Goal: Participate in discussion: Engage in conversation with other users on a specific topic

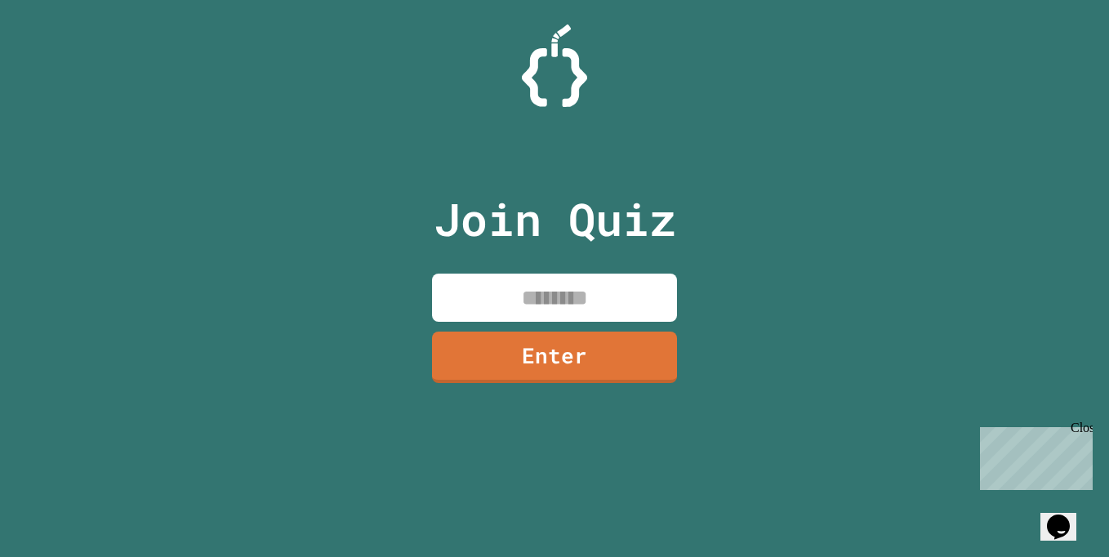
click at [666, 294] on input at bounding box center [554, 298] width 245 height 48
type input "********"
click at [645, 356] on link "Enter" at bounding box center [555, 355] width 238 height 54
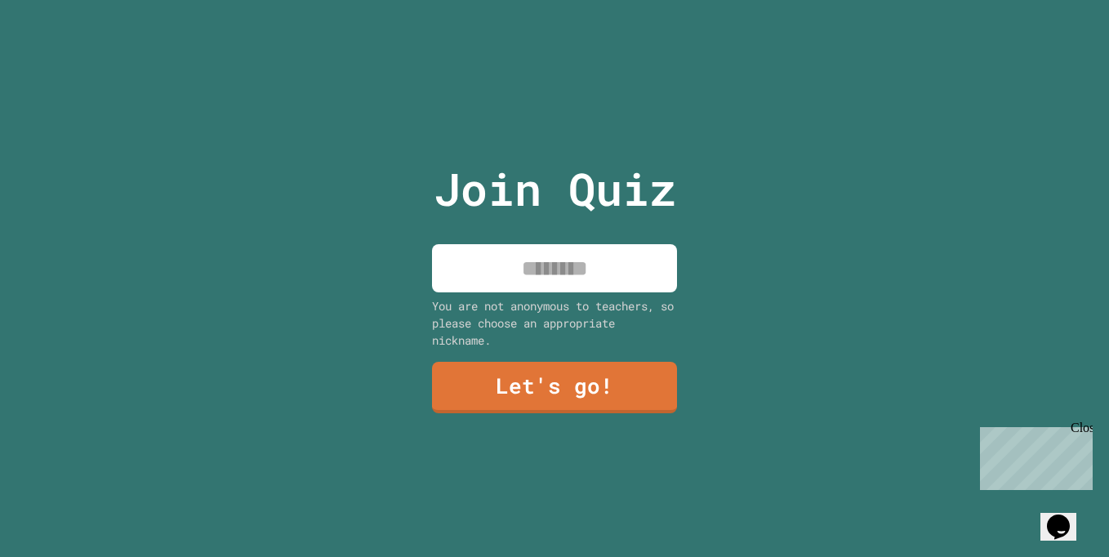
click at [514, 281] on input at bounding box center [554, 268] width 245 height 48
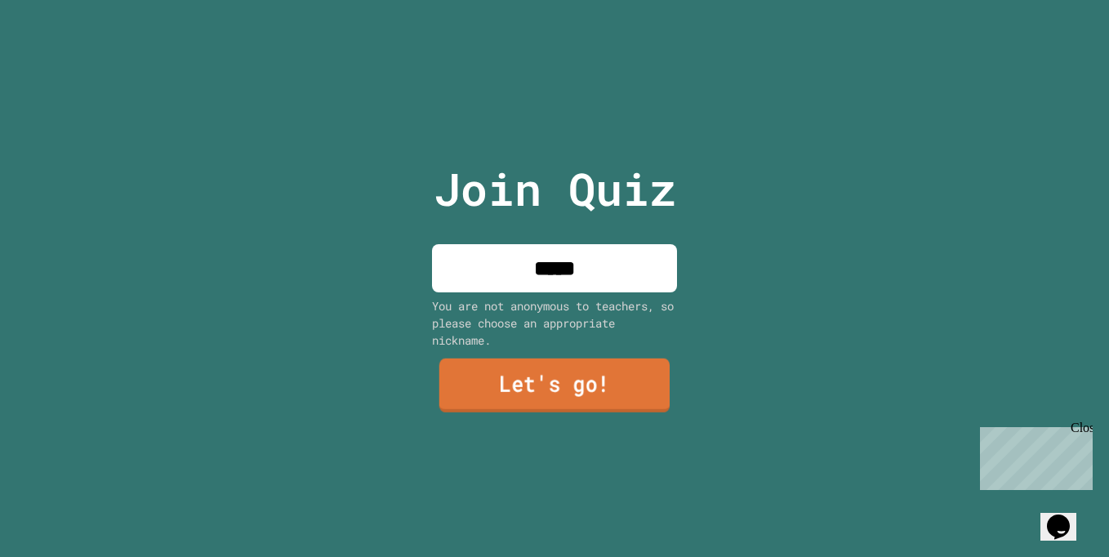
type input "*****"
click at [533, 379] on link "Let's go!" at bounding box center [554, 386] width 247 height 54
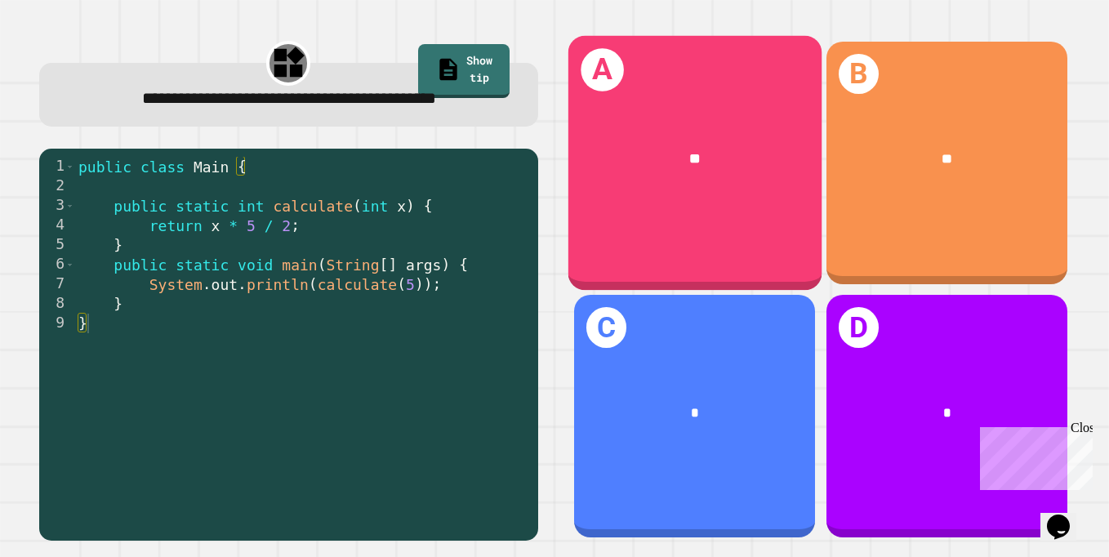
click at [765, 257] on div "A **" at bounding box center [694, 162] width 253 height 255
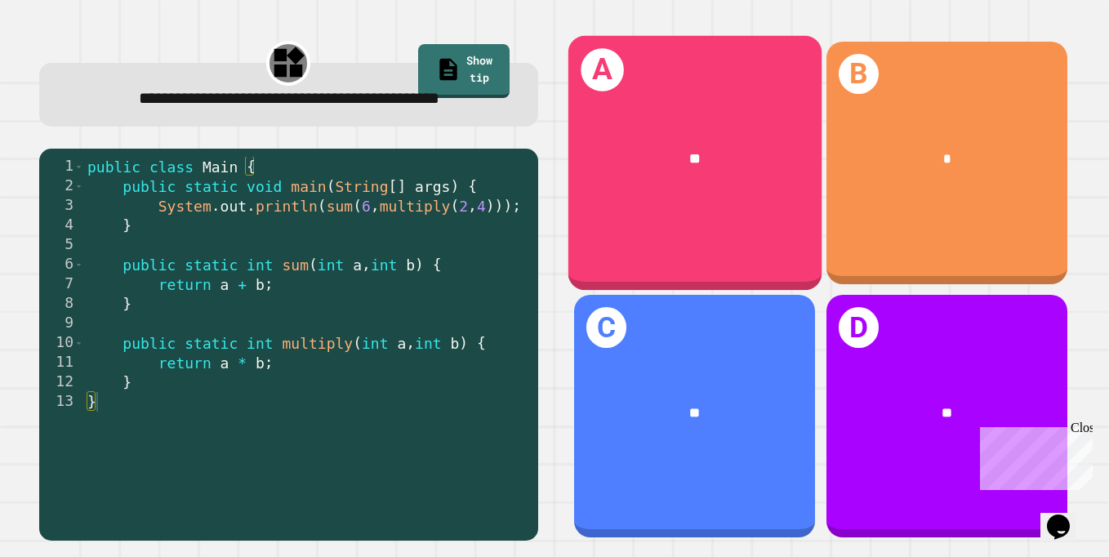
click at [739, 233] on div "A **" at bounding box center [694, 162] width 253 height 255
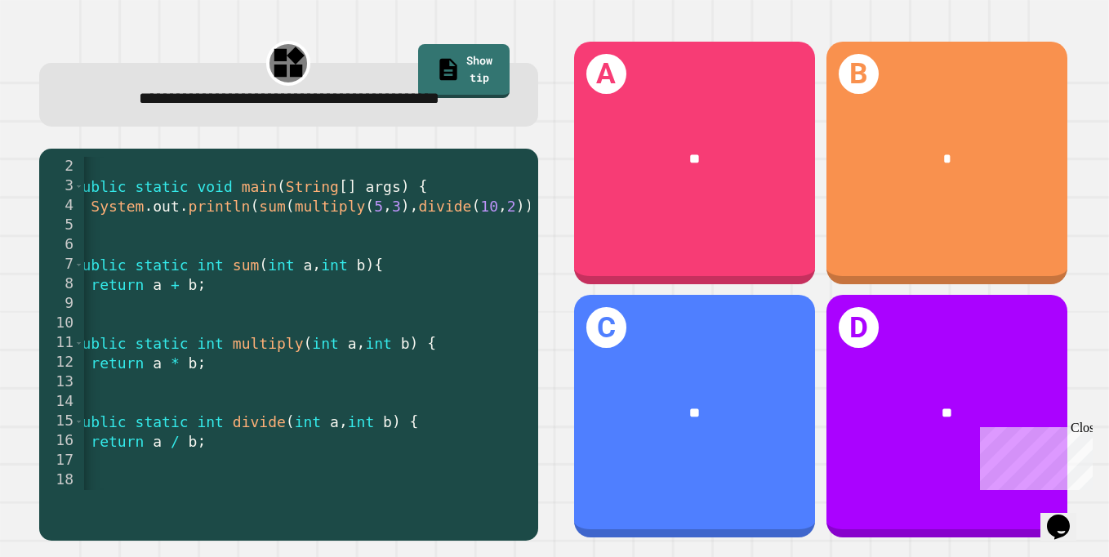
scroll to position [0, 26]
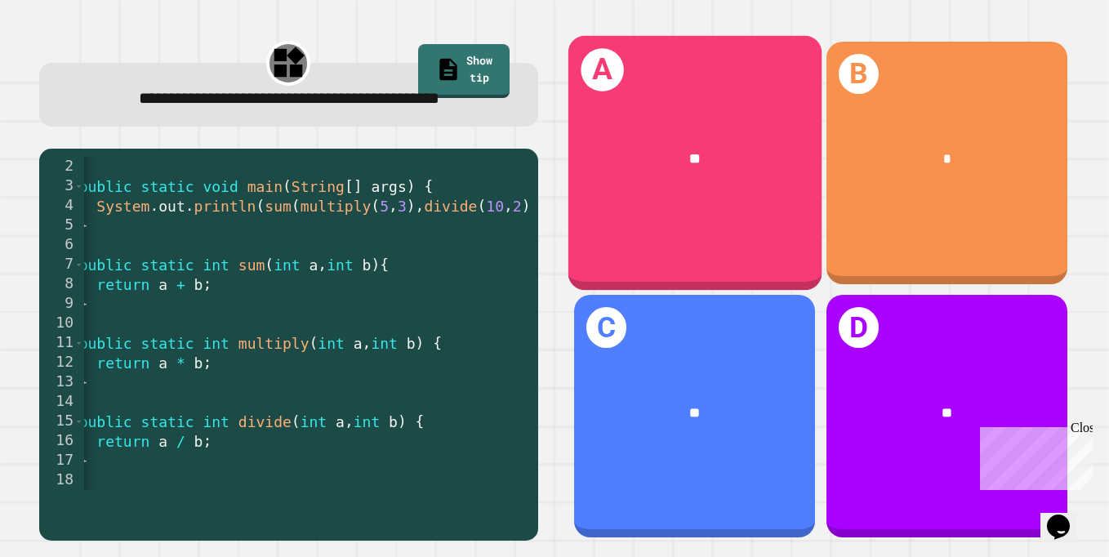
click at [624, 192] on div "**" at bounding box center [694, 158] width 253 height 78
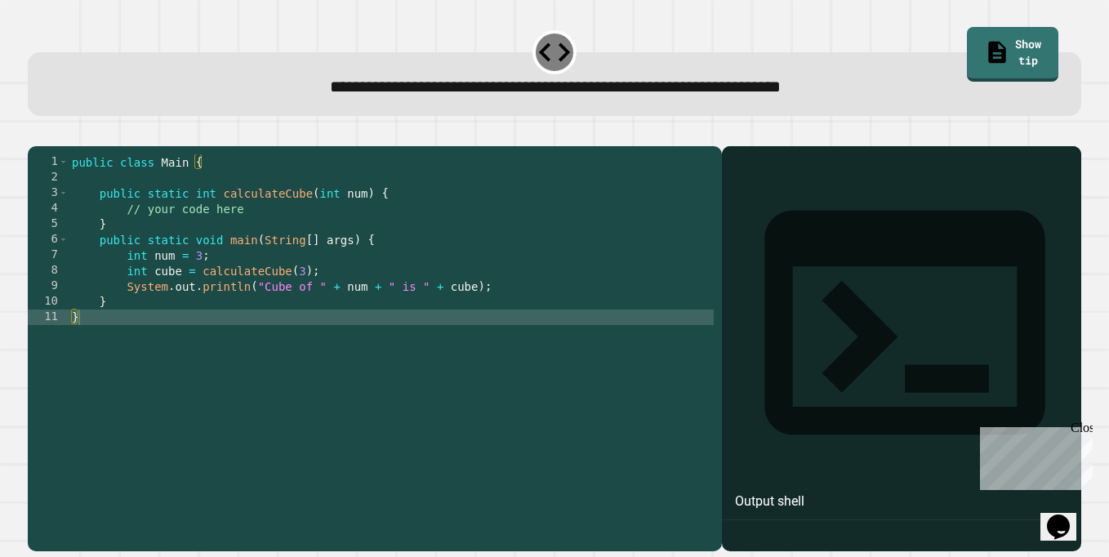
click at [153, 320] on div "public class Main { public static int calculateCube ( int num ) { // your code …" at bounding box center [391, 348] width 645 height 388
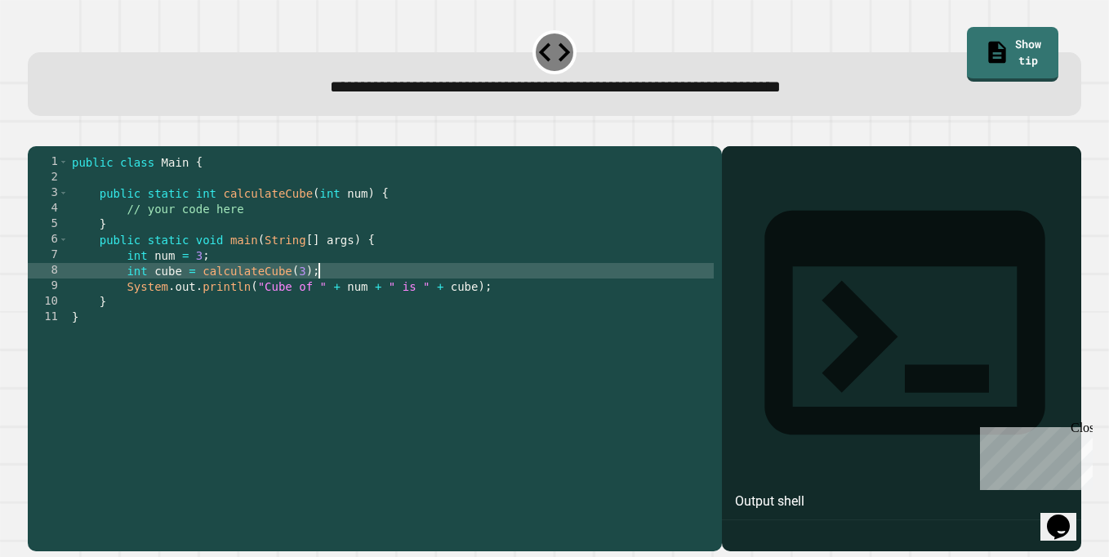
click at [328, 293] on div "public class Main { public static int calculateCube ( int num ) { // your code …" at bounding box center [391, 348] width 645 height 388
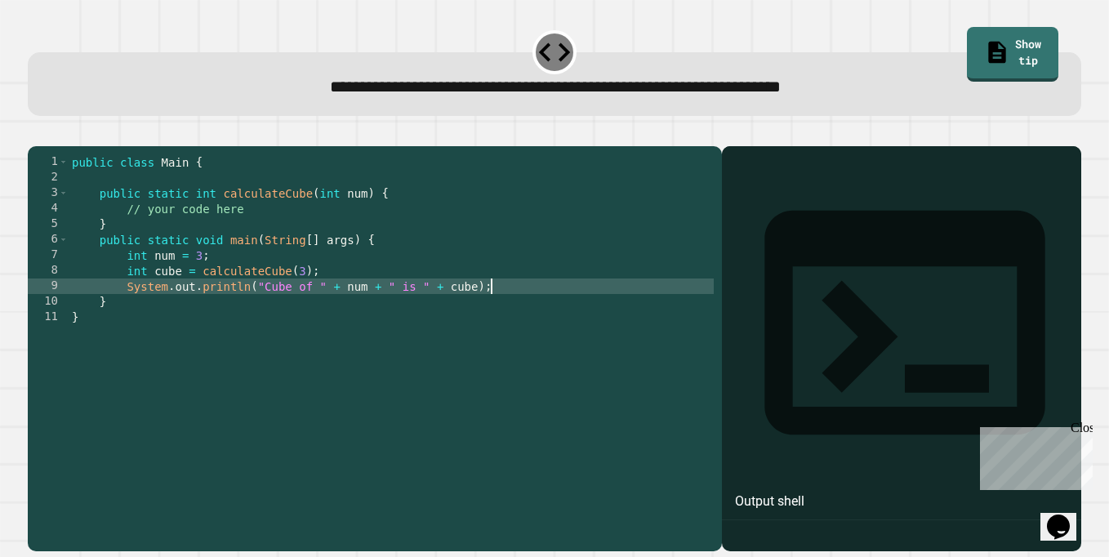
click at [501, 315] on div "public class Main { public static int calculateCube ( int num ) { // your code …" at bounding box center [391, 348] width 645 height 388
click at [332, 283] on div "public class Main { public static int calculateCube ( int num ) { // your code …" at bounding box center [391, 348] width 645 height 388
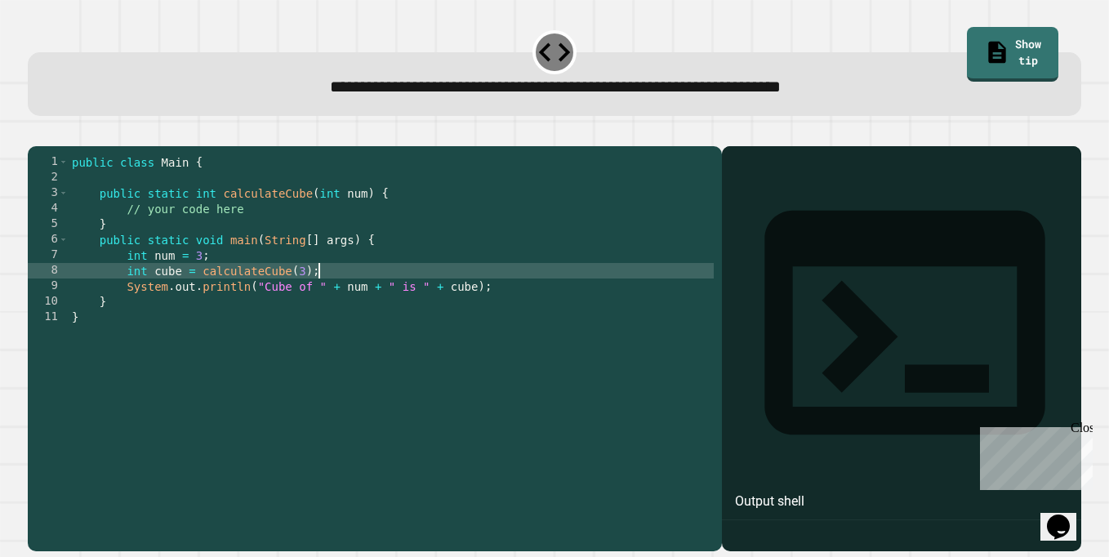
click at [330, 297] on div "public class Main { public static int calculateCube ( int num ) { // your code …" at bounding box center [391, 348] width 645 height 388
type textarea "**********"
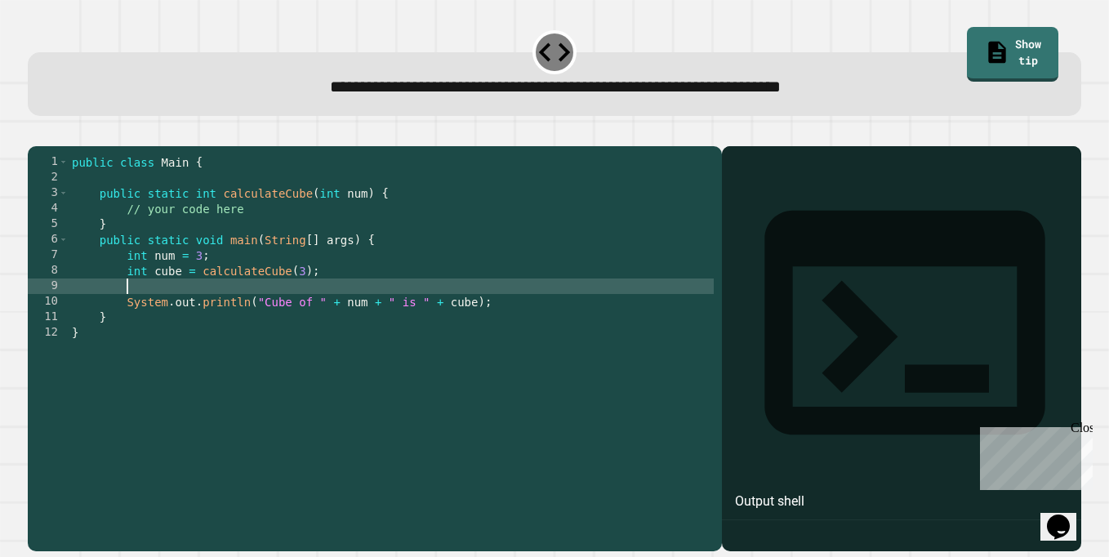
scroll to position [0, 1]
type textarea "*"
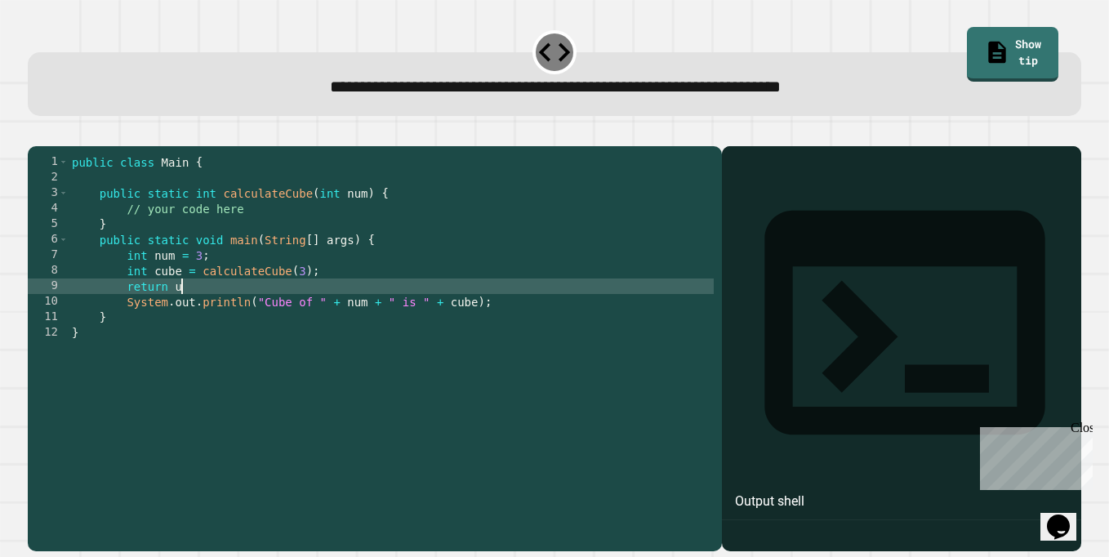
scroll to position [0, 7]
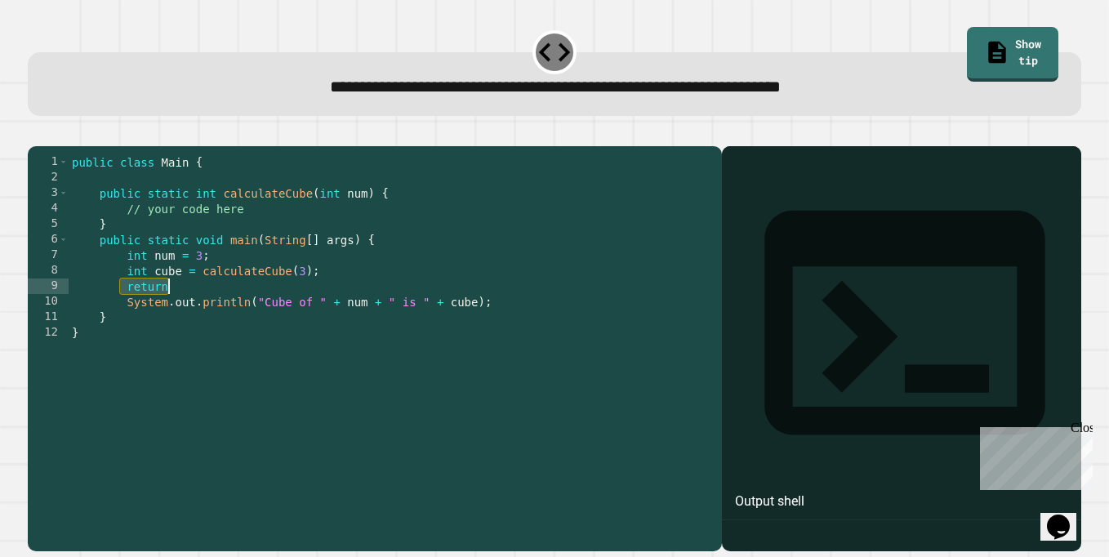
drag, startPoint x: 123, startPoint y: 308, endPoint x: 164, endPoint y: 314, distance: 42.1
click at [164, 314] on div "public class Main { public static int calculateCube ( int num ) { // your code …" at bounding box center [391, 348] width 645 height 388
type textarea "*"
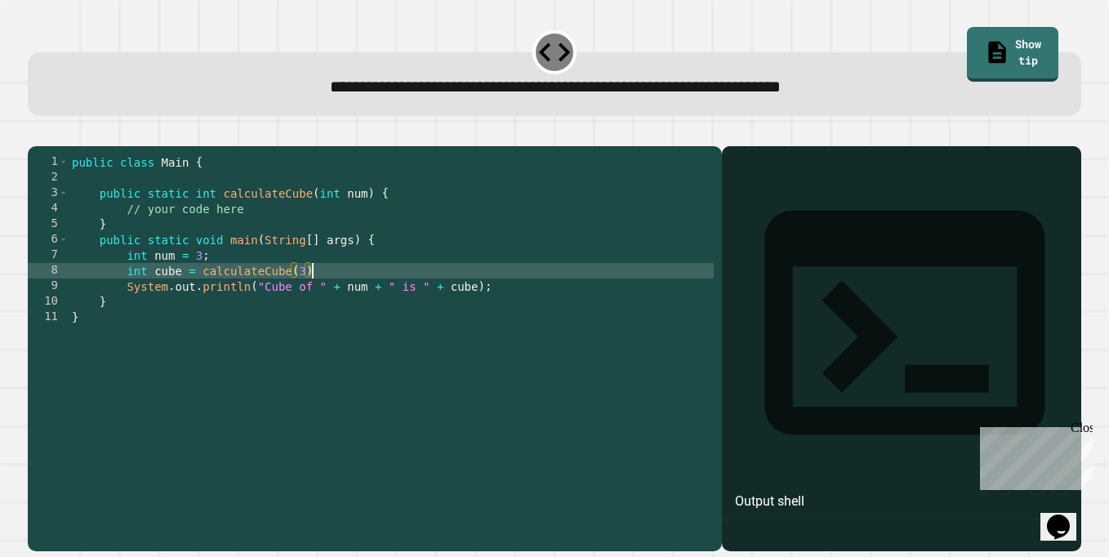
scroll to position [0, 16]
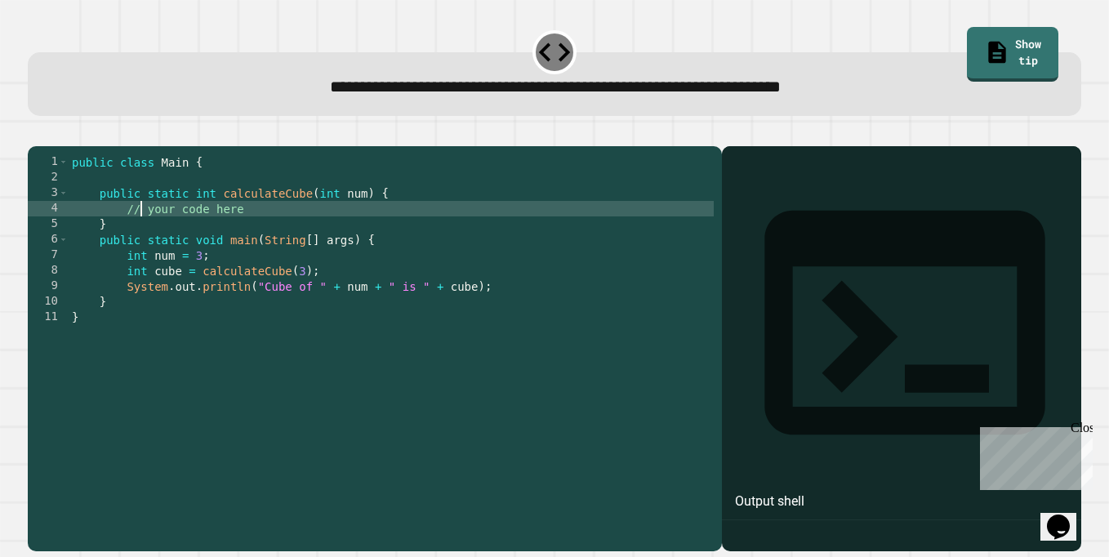
click at [139, 240] on div "public class Main { public static int calculateCube ( int num ) { // your code …" at bounding box center [391, 348] width 645 height 388
click at [122, 227] on div "public class Main { public static int calculateCube ( int num ) { // your code …" at bounding box center [391, 348] width 645 height 388
click at [128, 310] on div "public class Main { public static int calculateCube ( int num ) { num = num * n…" at bounding box center [391, 348] width 645 height 388
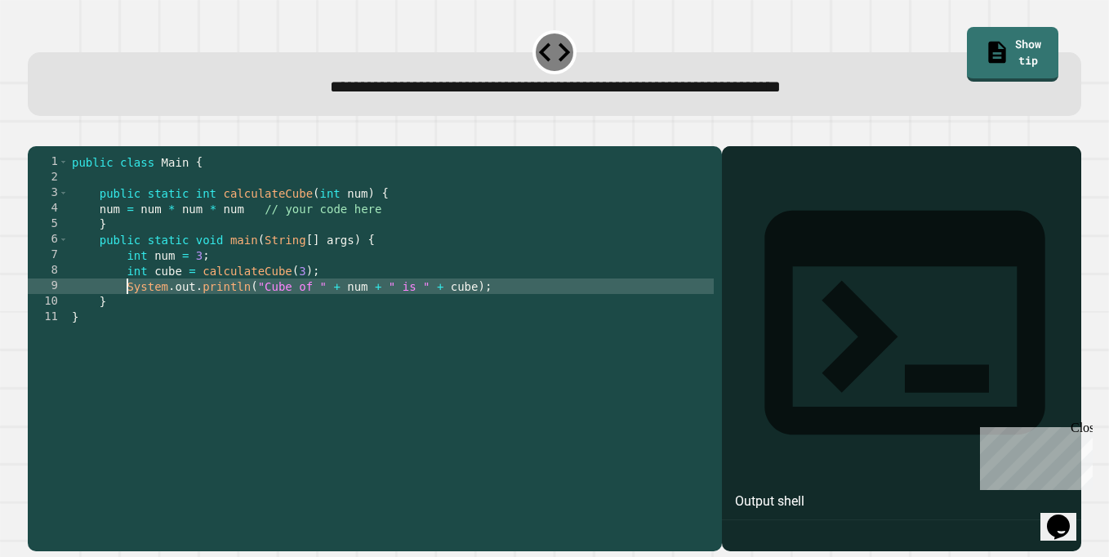
click at [252, 228] on div "public class Main { public static int calculateCube ( int num ) { num = num * n…" at bounding box center [391, 348] width 645 height 388
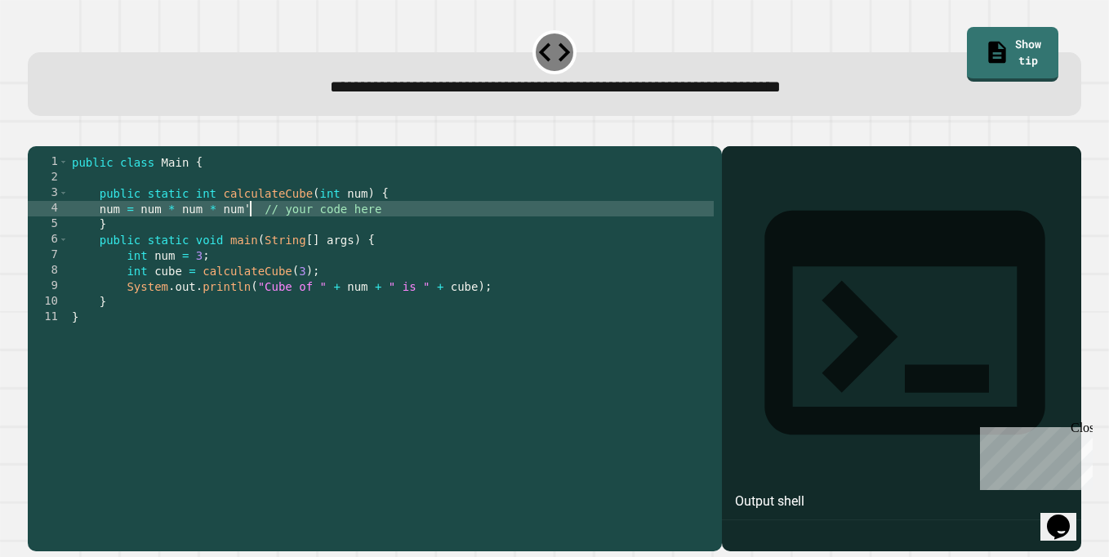
scroll to position [0, 12]
click at [301, 297] on div "public class Main { public static int calculateCube ( int num ) { num = num * n…" at bounding box center [391, 348] width 645 height 388
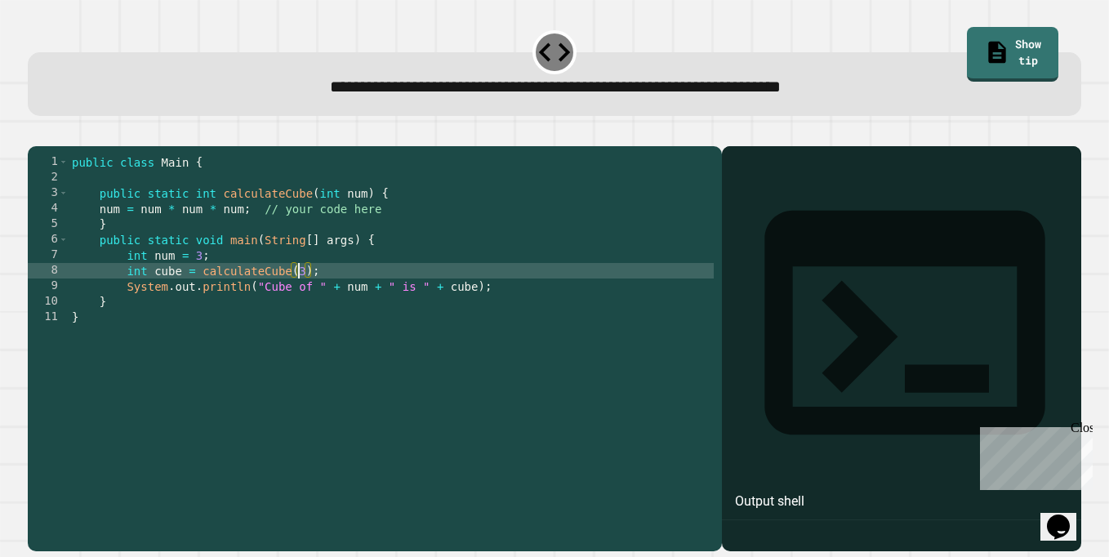
click at [176, 257] on div "public class Main { public static int calculateCube ( int num ) { num = num * n…" at bounding box center [391, 348] width 645 height 388
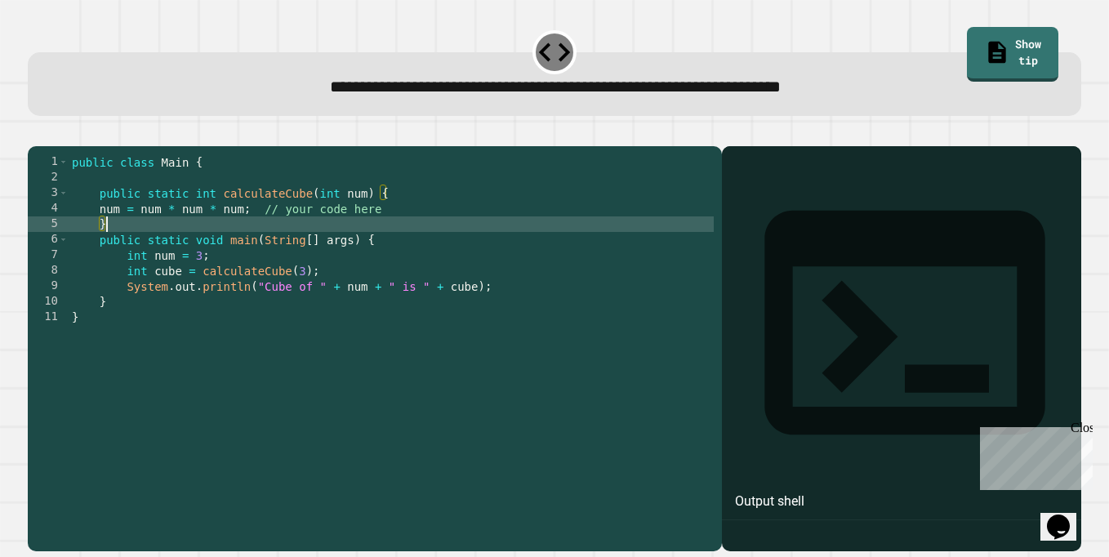
click at [136, 242] on div "public class Main { public static int calculateCube ( int num ) { num = num * n…" at bounding box center [391, 348] width 645 height 388
type textarea "*"
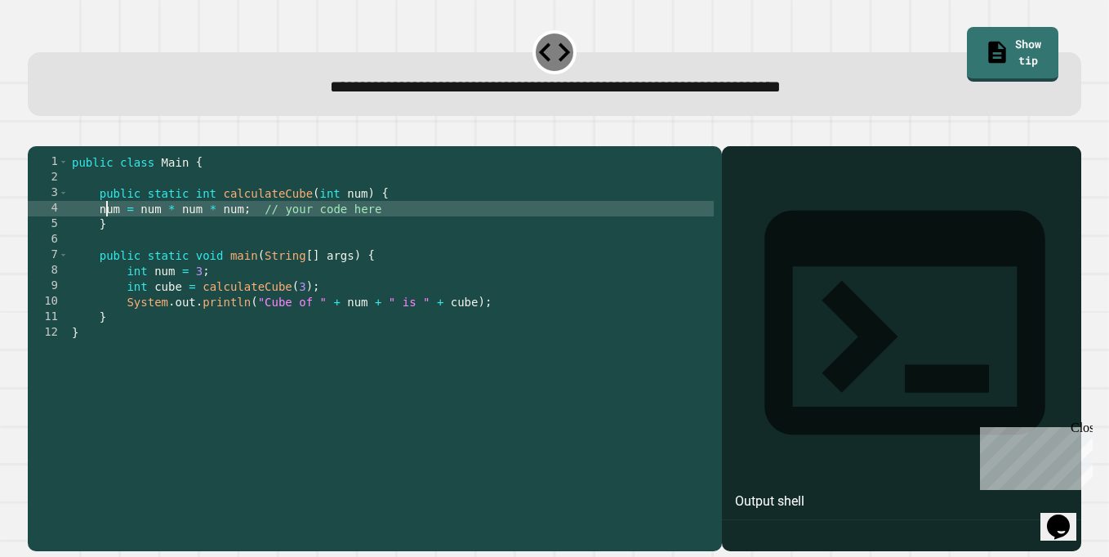
click at [107, 239] on div "public class Main { public static int calculateCube ( int num ) { num = num * n…" at bounding box center [391, 348] width 645 height 388
click at [81, 248] on div "public class Main { public static int calculateCube ( int num ) { num = num * n…" at bounding box center [391, 348] width 645 height 388
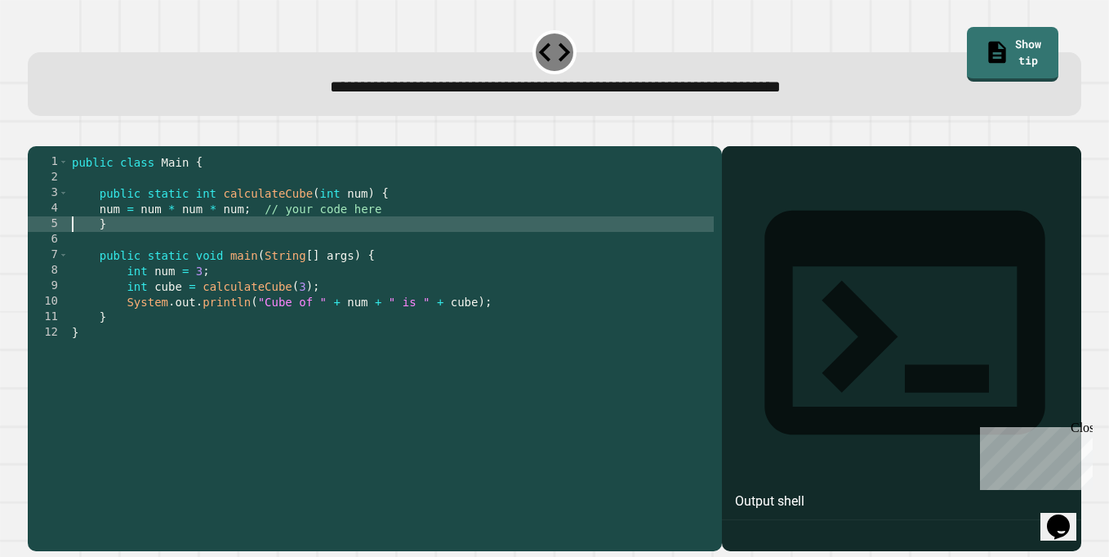
click at [96, 248] on div "public class Main { public static int calculateCube ( int num ) { num = num * n…" at bounding box center [391, 348] width 645 height 388
type textarea "*"
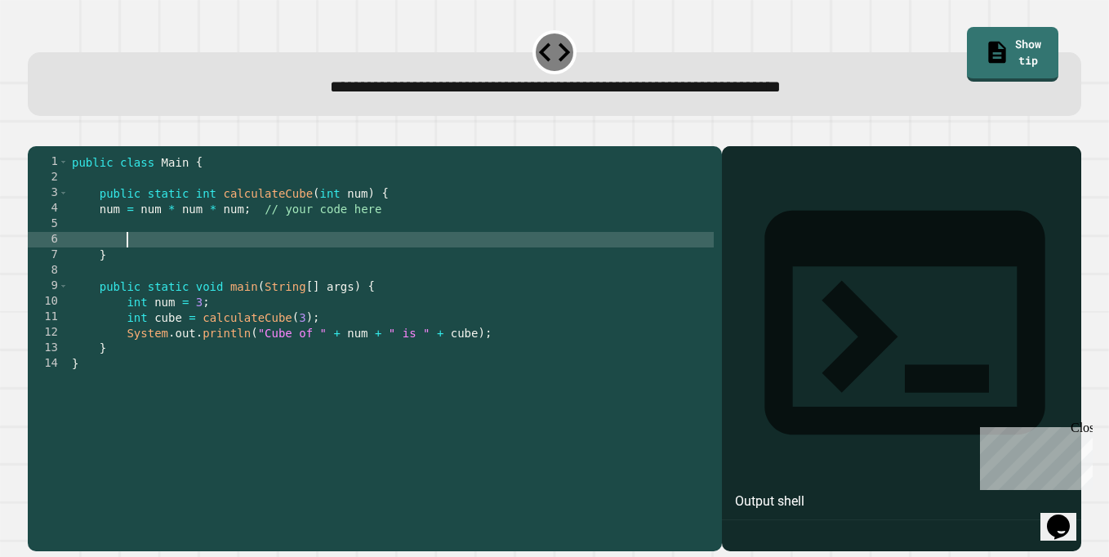
click at [101, 245] on div "public class Main { public static int calculateCube ( int num ) { num = num * n…" at bounding box center [391, 348] width 645 height 388
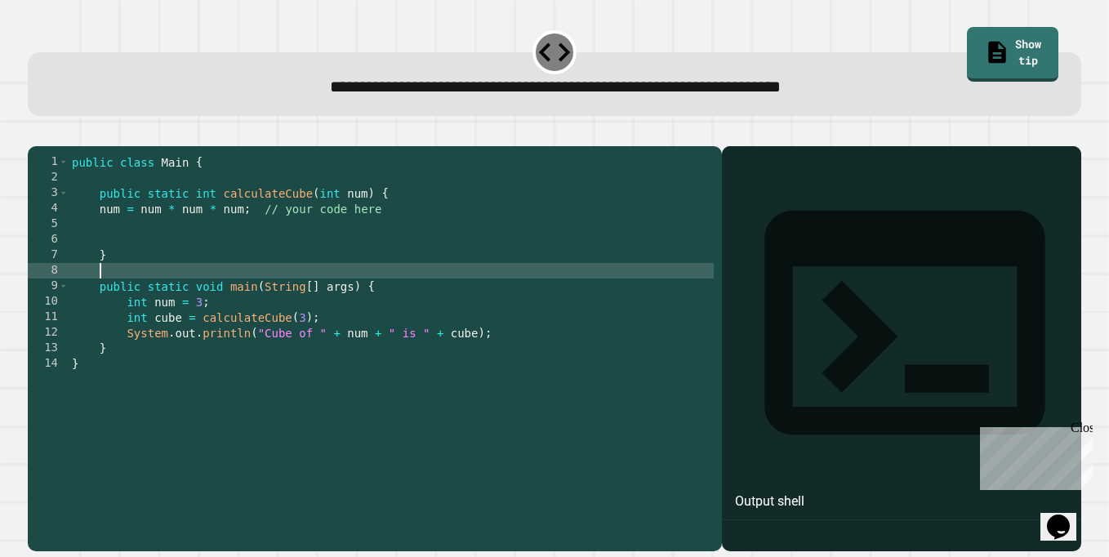
click at [111, 292] on div "public class Main { public static int calculateCube ( int num ) { num = num * n…" at bounding box center [391, 348] width 645 height 388
type textarea "*"
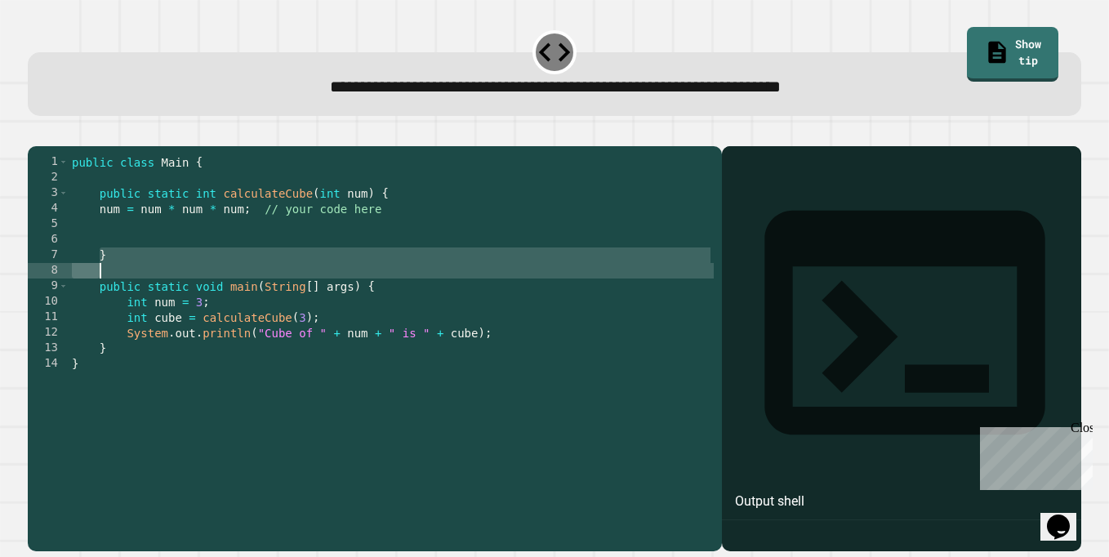
type textarea "*"
click at [135, 257] on div "public class Main { public static int calculateCube ( int num ) { num = num * n…" at bounding box center [391, 348] width 645 height 388
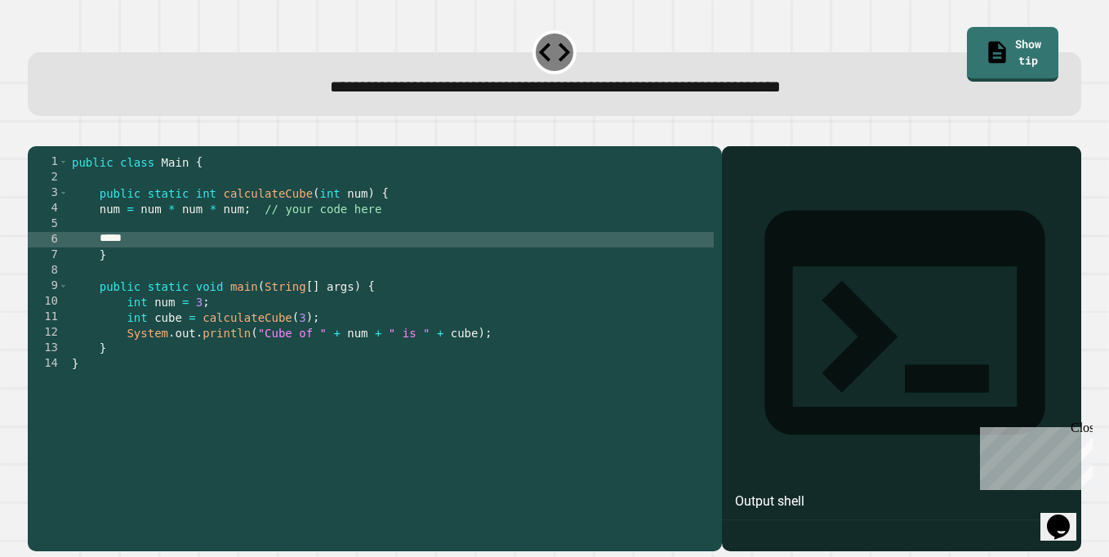
scroll to position [0, 1]
type textarea "*"
type textarea "**********"
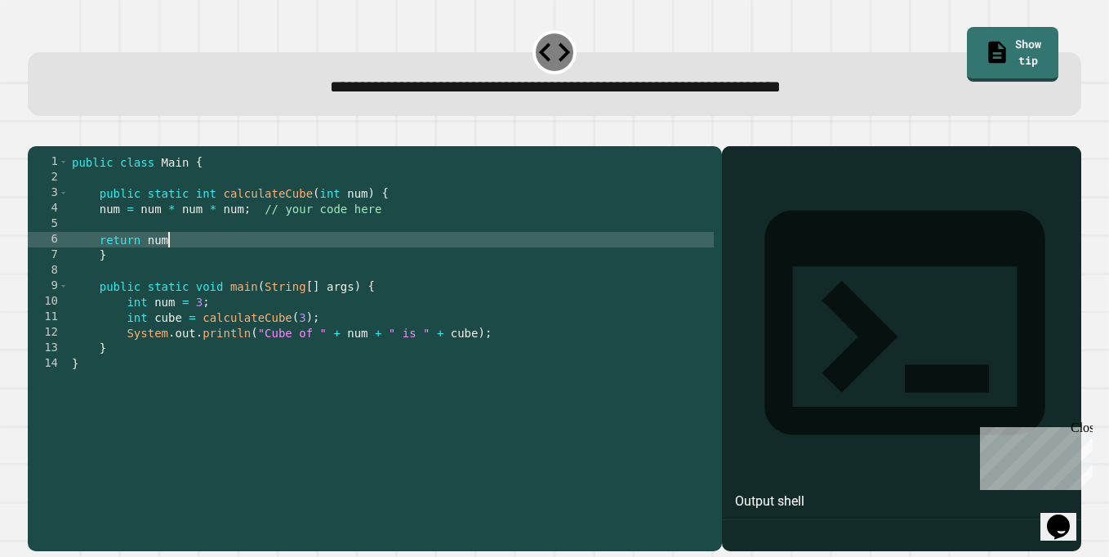
click at [104, 246] on div "public class Main { public static int calculateCube ( int num ) { num = num * n…" at bounding box center [391, 348] width 645 height 388
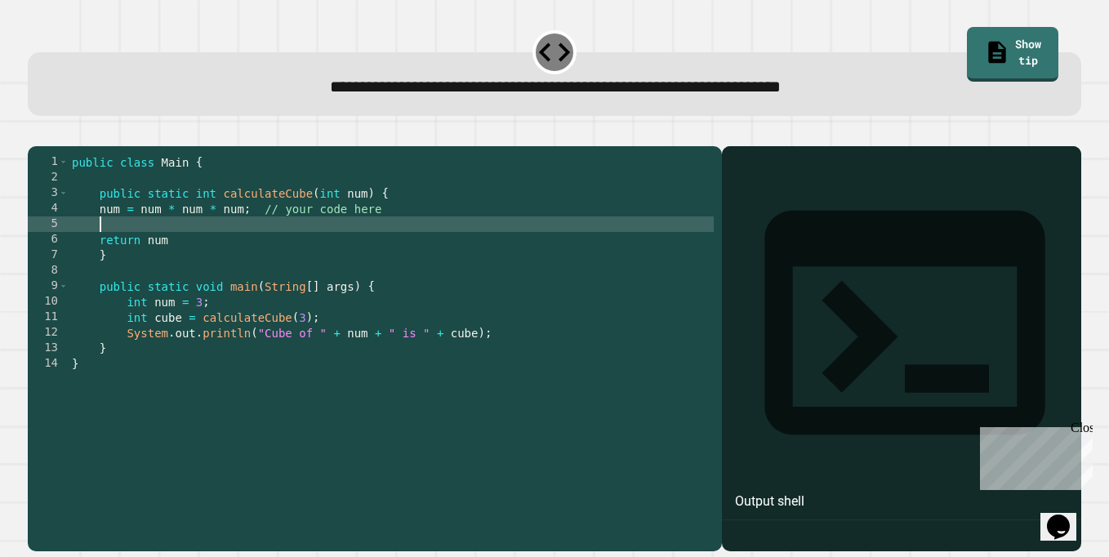
scroll to position [0, 0]
type textarea "**********"
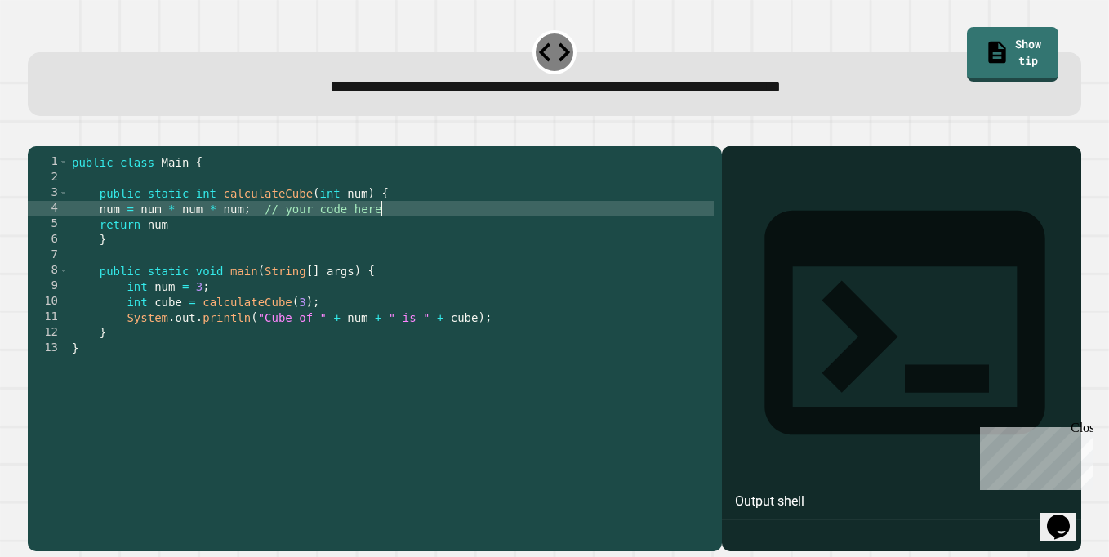
click at [107, 279] on div "public class Main { public static int calculateCube ( int num ) { num = num * n…" at bounding box center [391, 348] width 645 height 388
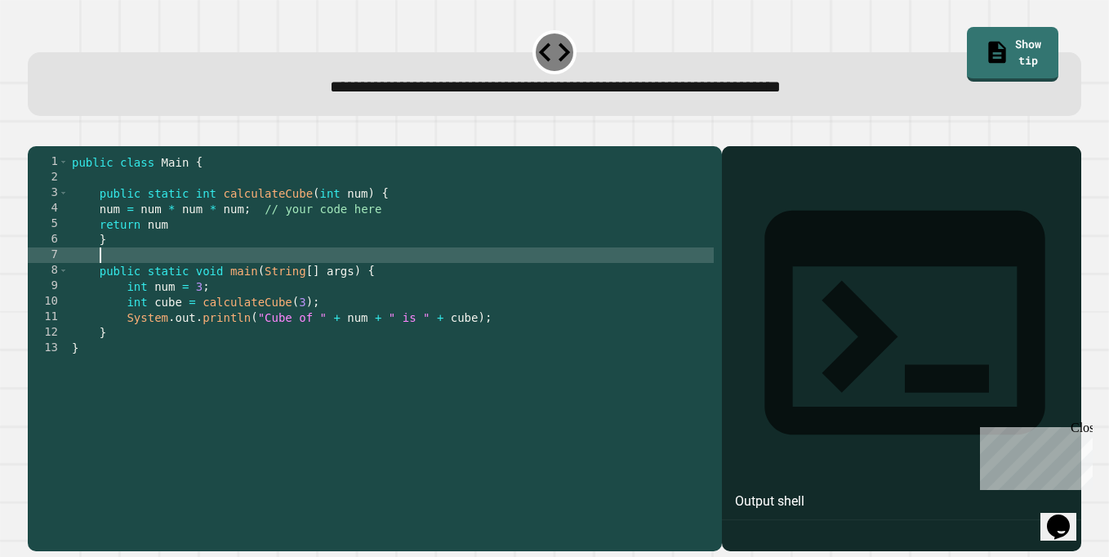
click at [36, 133] on button "button" at bounding box center [36, 133] width 0 height 0
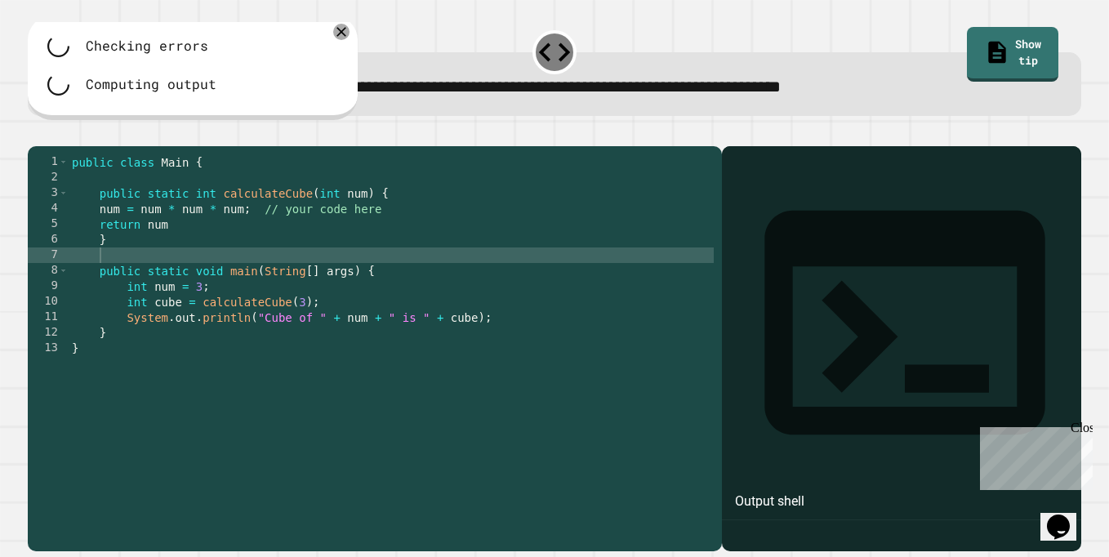
click at [195, 240] on div "public class Main { public static int calculateCube ( int num ) { num = num * n…" at bounding box center [391, 348] width 645 height 388
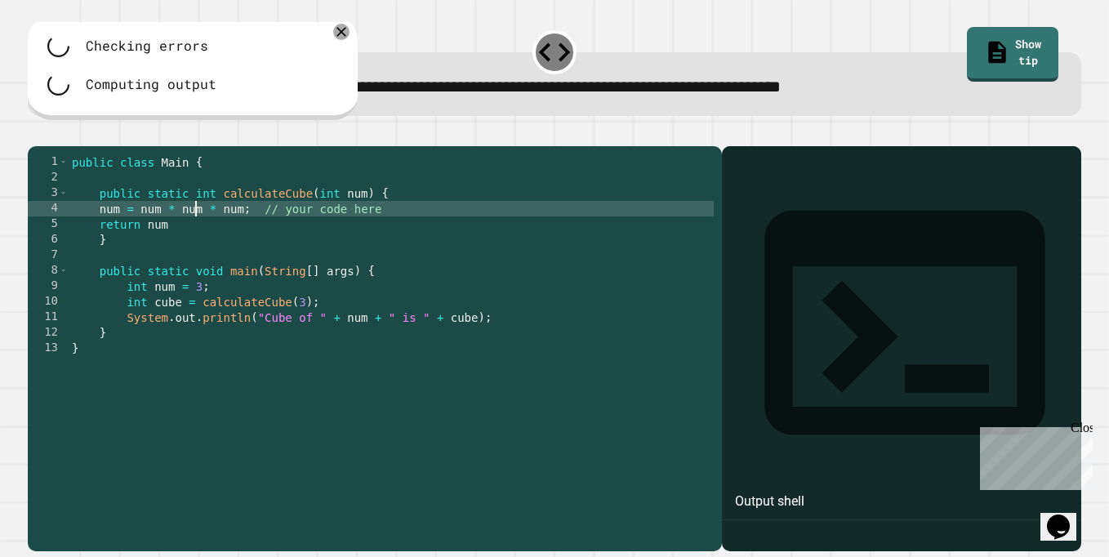
click at [195, 248] on div "public class Main { public static int calculateCube ( int num ) { num = num * n…" at bounding box center [391, 348] width 645 height 388
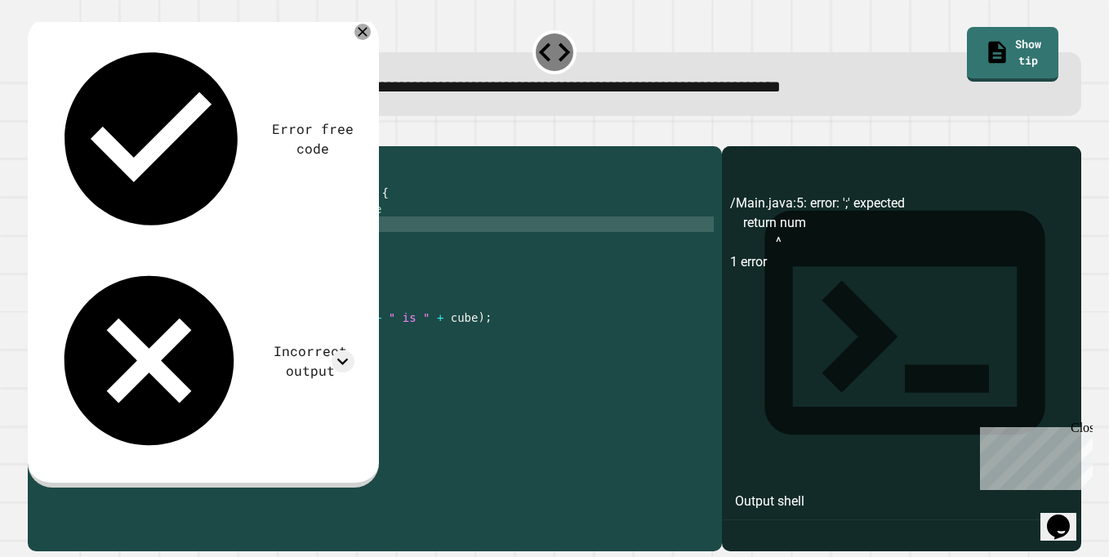
scroll to position [0, 7]
type textarea "**********"
click at [51, 144] on icon "button" at bounding box center [46, 142] width 9 height 11
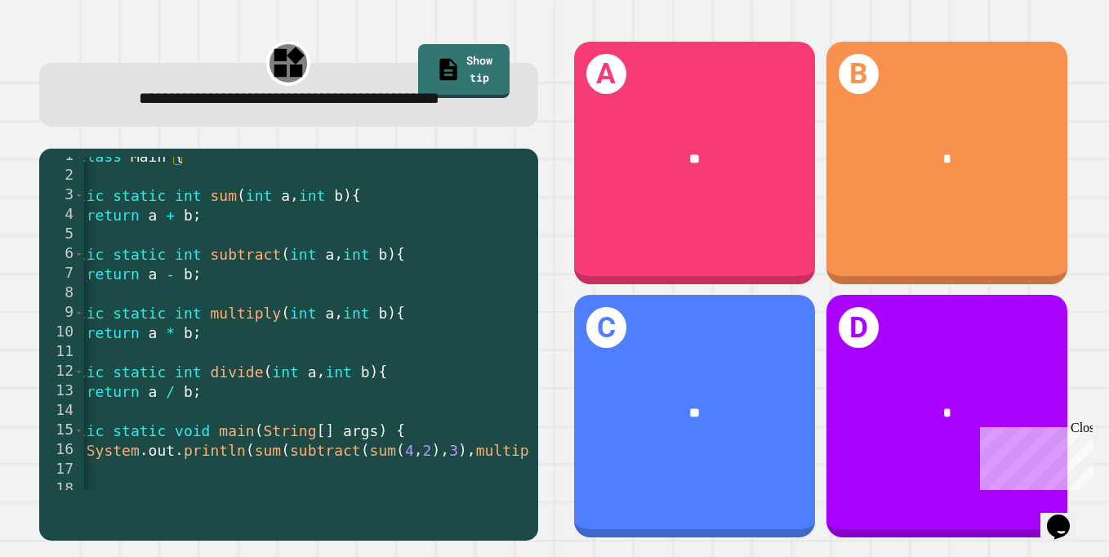
scroll to position [0, 0]
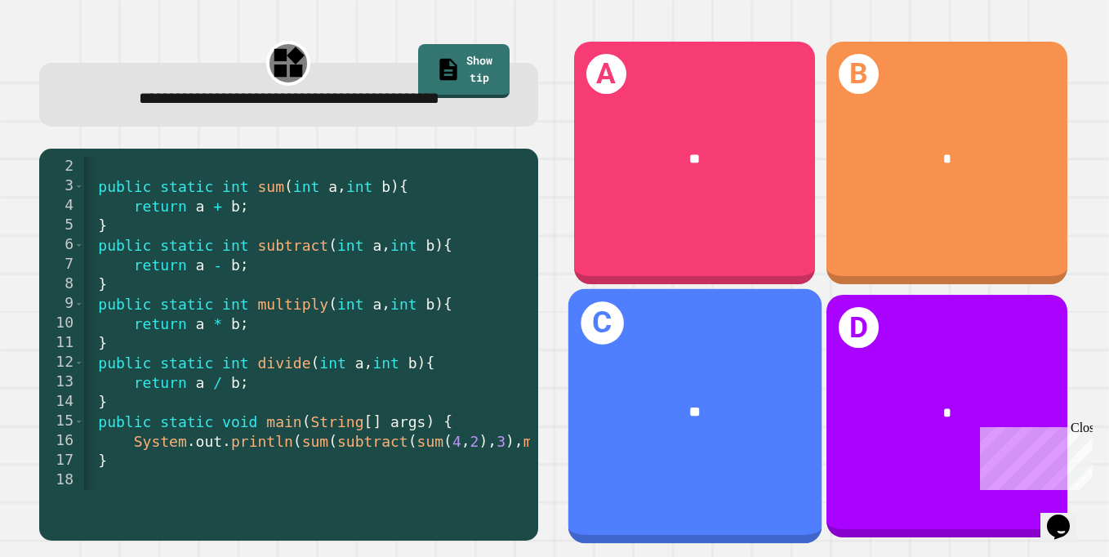
click at [703, 386] on div "**" at bounding box center [694, 412] width 253 height 78
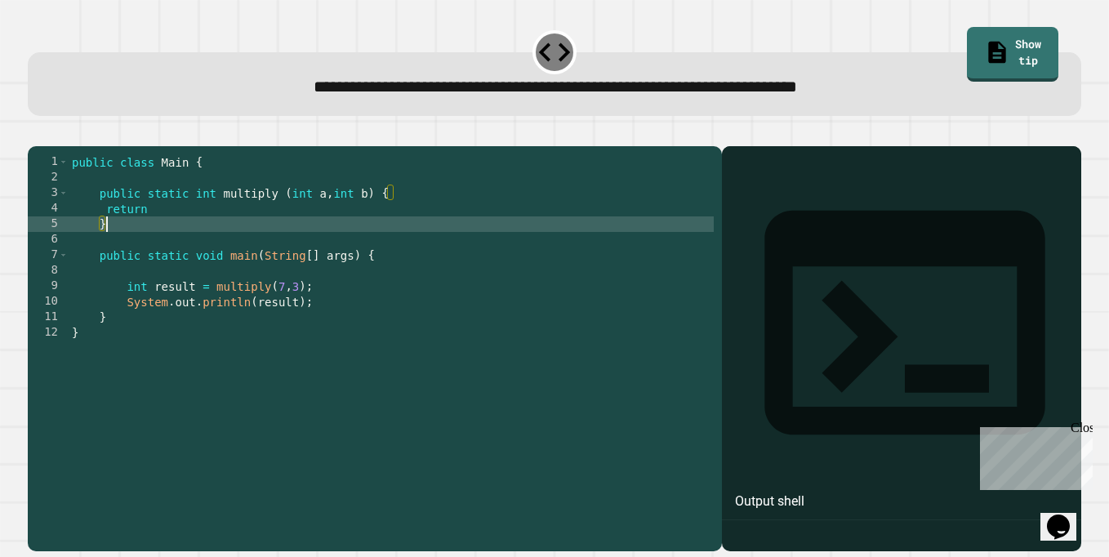
click at [369, 243] on div "public class Main { public static int multiply ( int a , int b ) { return } pub…" at bounding box center [391, 348] width 645 height 388
click at [359, 230] on div "public class Main { public static int multiply ( int a , int b ) { return } pub…" at bounding box center [391, 348] width 645 height 388
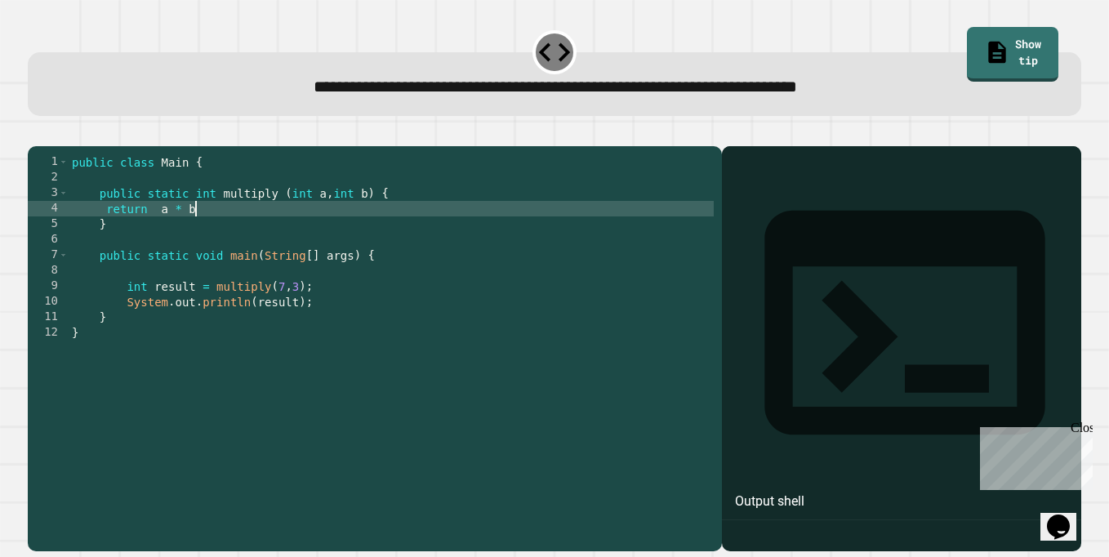
scroll to position [0, 8]
type textarea "**********"
click at [36, 133] on button "button" at bounding box center [36, 133] width 0 height 0
